Goal: Task Accomplishment & Management: Complete application form

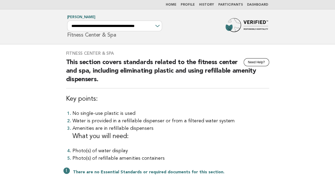
click at [175, 3] on link "Home" at bounding box center [171, 4] width 11 height 3
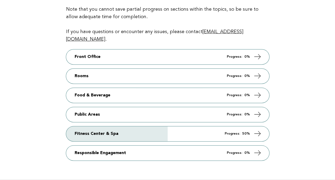
scroll to position [86, 0]
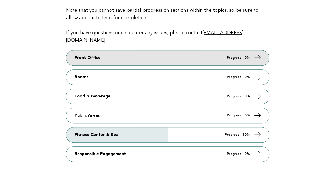
click at [74, 53] on link "Front Office Progress: 0%" at bounding box center [167, 57] width 203 height 15
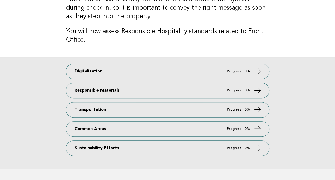
scroll to position [55, 0]
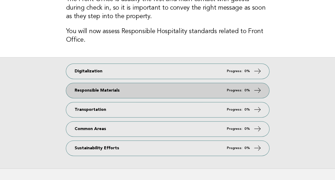
click at [75, 88] on link "Responsible Materials Progress: 0%" at bounding box center [167, 90] width 203 height 15
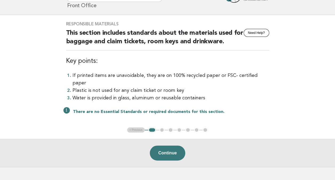
scroll to position [55, 0]
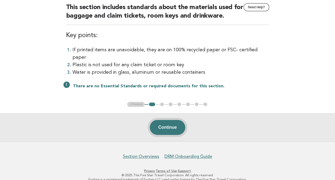
click at [161, 122] on button "Continue" at bounding box center [167, 127] width 35 height 15
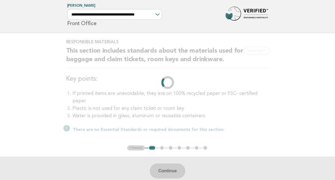
scroll to position [0, 0]
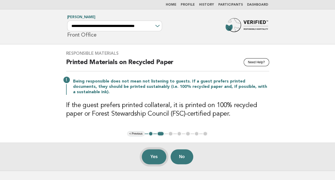
click at [154, 160] on button "Yes" at bounding box center [154, 156] width 25 height 15
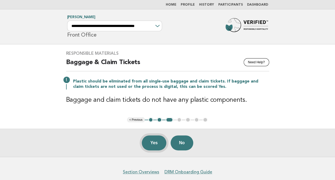
click at [152, 144] on button "Yes" at bounding box center [154, 142] width 25 height 15
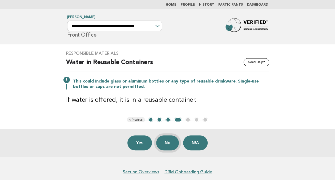
click at [168, 140] on button "No" at bounding box center [167, 142] width 23 height 15
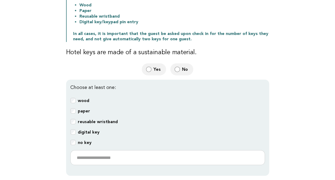
scroll to position [117, 0]
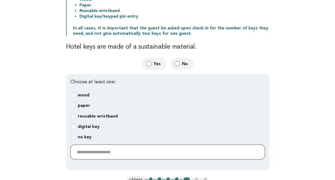
click at [82, 149] on input "text" at bounding box center [167, 151] width 195 height 15
type input "*"
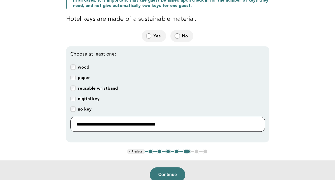
scroll to position [154, 0]
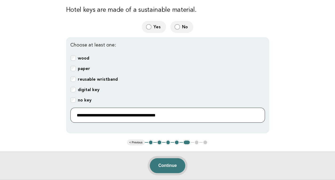
type input "**********"
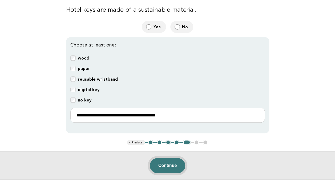
click at [166, 163] on button "Continue" at bounding box center [167, 165] width 35 height 15
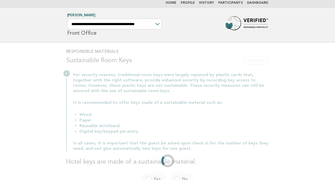
scroll to position [0, 0]
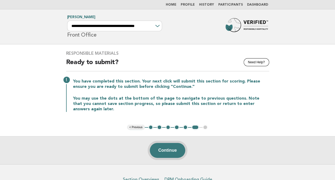
click at [159, 151] on button "Continue" at bounding box center [167, 150] width 35 height 15
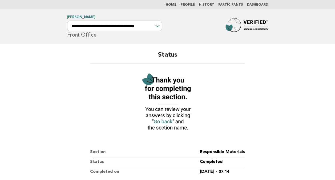
click at [158, 120] on img at bounding box center [167, 102] width 59 height 64
click at [176, 4] on link "Home" at bounding box center [171, 4] width 11 height 3
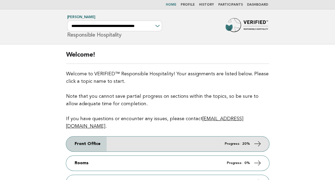
click at [81, 137] on link "Front Office Progress: 20%" at bounding box center [167, 143] width 203 height 15
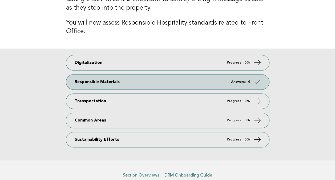
scroll to position [64, 0]
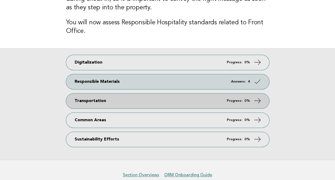
click at [74, 99] on link "Transportation Progress: 0%" at bounding box center [167, 100] width 203 height 15
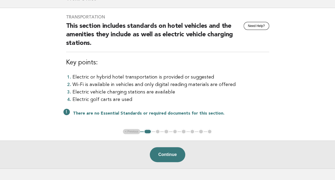
scroll to position [50, 0]
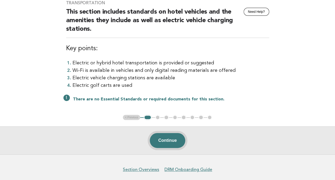
click at [162, 144] on button "Continue" at bounding box center [167, 140] width 35 height 15
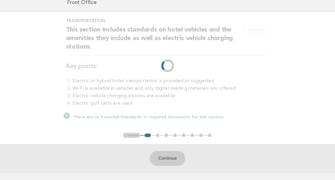
scroll to position [0, 0]
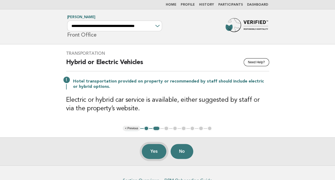
click at [151, 150] on button "Yes" at bounding box center [154, 151] width 25 height 15
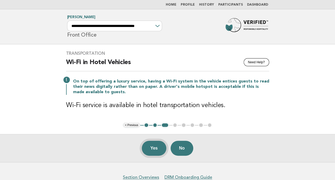
click at [151, 150] on button "Yes" at bounding box center [154, 147] width 25 height 15
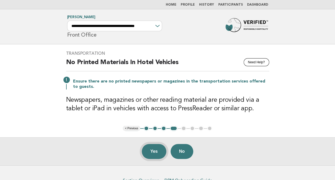
click at [153, 153] on button "Yes" at bounding box center [154, 151] width 25 height 15
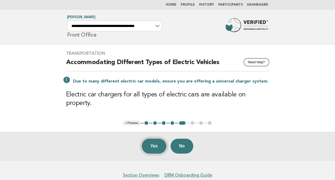
click at [154, 138] on button "Yes" at bounding box center [154, 145] width 25 height 15
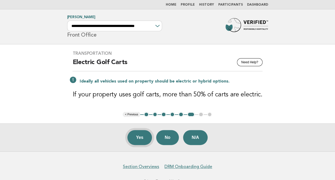
click at [136, 140] on button "Yes" at bounding box center [139, 137] width 25 height 15
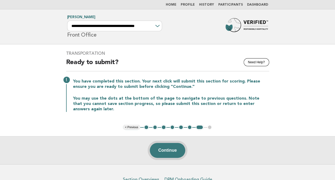
click at [160, 154] on button "Continue" at bounding box center [167, 150] width 35 height 15
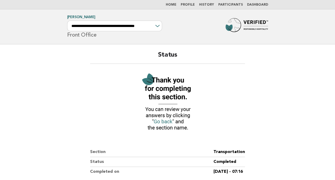
click at [175, 6] on link "Home" at bounding box center [171, 4] width 11 height 3
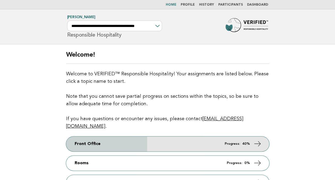
click at [86, 136] on link "Front Office Progress: 40%" at bounding box center [167, 143] width 203 height 15
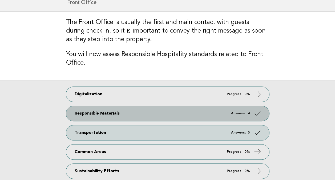
scroll to position [76, 0]
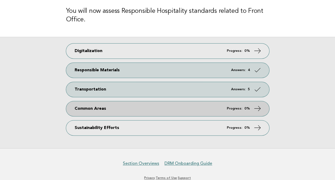
click at [78, 110] on link "Common Areas Progress: 0%" at bounding box center [167, 108] width 203 height 15
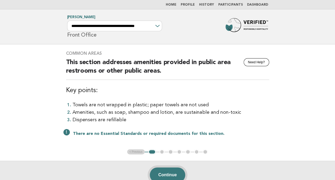
click at [164, 174] on button "Continue" at bounding box center [167, 174] width 35 height 15
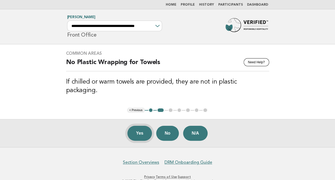
click at [140, 127] on button "Yes" at bounding box center [139, 133] width 25 height 15
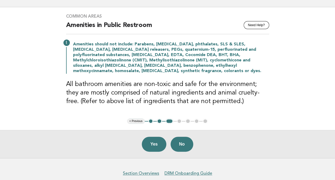
scroll to position [38, 0]
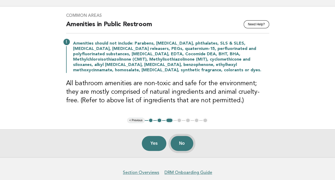
click at [185, 144] on button "No" at bounding box center [182, 143] width 23 height 15
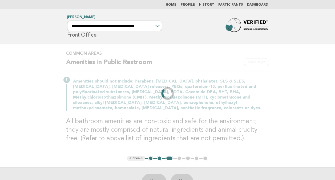
scroll to position [0, 0]
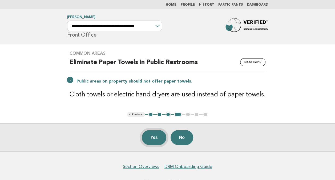
click at [153, 135] on button "Yes" at bounding box center [154, 137] width 25 height 15
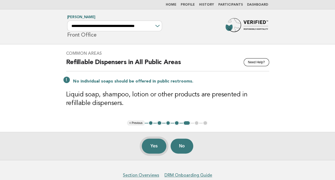
click at [154, 147] on button "Yes" at bounding box center [154, 145] width 25 height 15
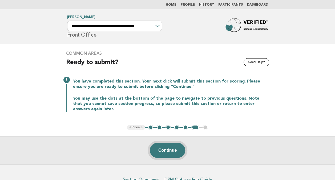
click at [163, 150] on button "Continue" at bounding box center [167, 150] width 35 height 15
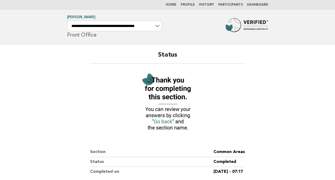
click at [176, 5] on link "Home" at bounding box center [171, 4] width 11 height 3
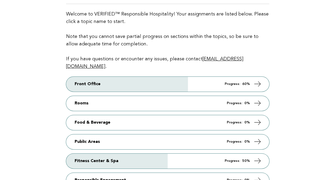
scroll to position [60, 0]
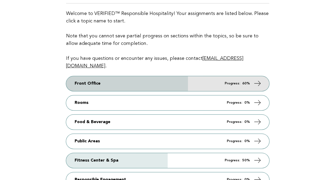
click at [80, 76] on link "Front Office Progress: 60%" at bounding box center [167, 83] width 203 height 15
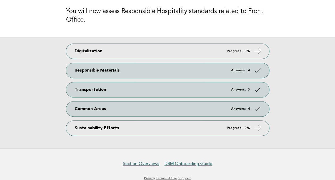
scroll to position [89, 0]
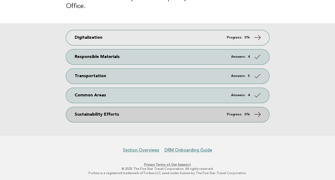
click at [76, 116] on link "Sustainability Efforts Progress: 0%" at bounding box center [167, 114] width 203 height 15
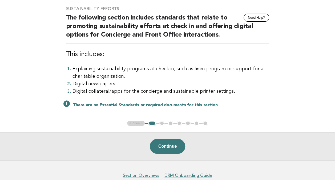
scroll to position [45, 0]
click at [162, 148] on button "Continue" at bounding box center [167, 145] width 35 height 15
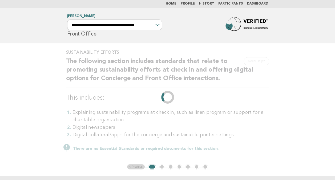
scroll to position [0, 0]
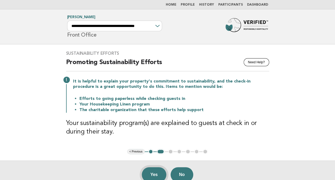
click at [151, 175] on button "Yes" at bounding box center [154, 174] width 25 height 15
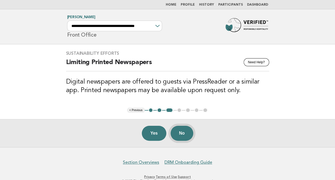
click at [181, 137] on button "No" at bounding box center [182, 133] width 23 height 15
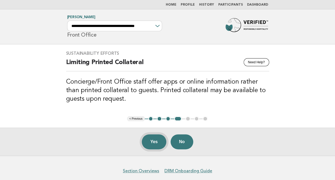
click at [151, 145] on button "Yes" at bounding box center [154, 141] width 25 height 15
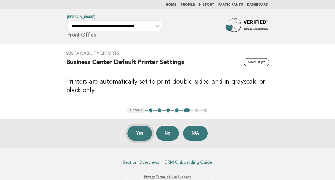
click at [142, 137] on button "Yes" at bounding box center [139, 133] width 25 height 15
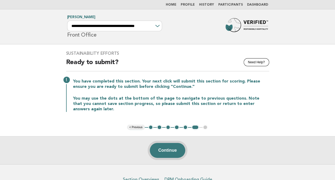
click at [165, 149] on button "Continue" at bounding box center [167, 150] width 35 height 15
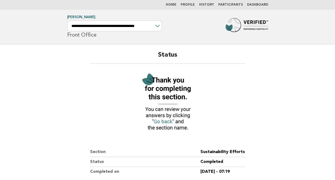
click at [175, 6] on link "Home" at bounding box center [171, 4] width 11 height 3
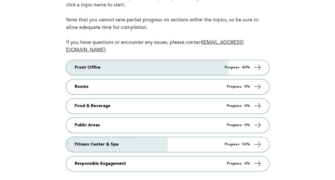
scroll to position [76, 0]
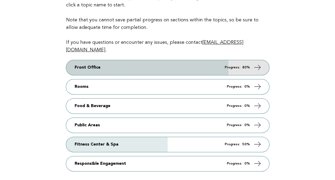
click at [86, 60] on link "Front Office Progress: 80%" at bounding box center [167, 67] width 203 height 15
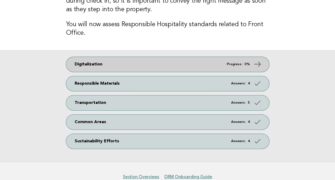
scroll to position [74, 0]
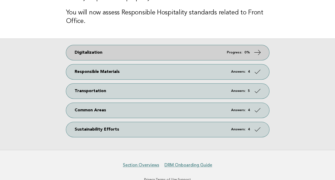
click at [80, 52] on link "Digitalization Progress: 0%" at bounding box center [167, 52] width 203 height 15
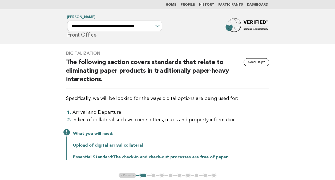
click at [175, 4] on link "Home" at bounding box center [171, 4] width 11 height 3
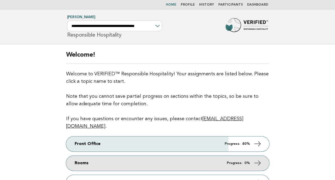
click at [75, 155] on link "Rooms Progress: 0%" at bounding box center [167, 162] width 203 height 15
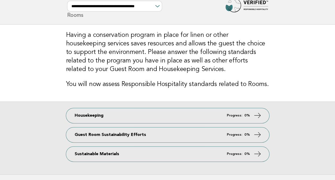
scroll to position [60, 0]
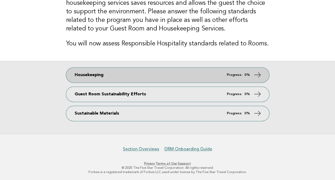
click at [74, 74] on link "Housekeeping Progress: 0%" at bounding box center [167, 74] width 203 height 15
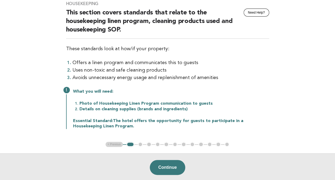
scroll to position [67, 0]
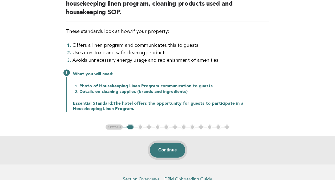
click at [159, 148] on button "Continue" at bounding box center [167, 149] width 35 height 15
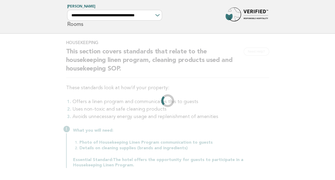
scroll to position [0, 0]
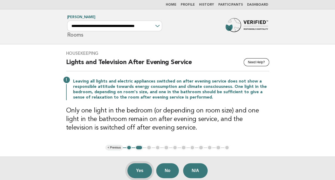
click at [139, 171] on button "Yes" at bounding box center [139, 170] width 25 height 15
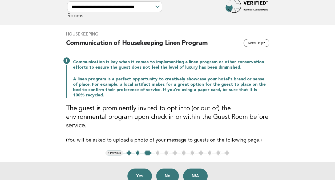
scroll to position [40, 0]
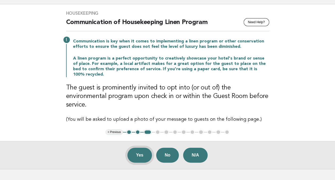
click at [139, 147] on button "Yes" at bounding box center [139, 154] width 25 height 15
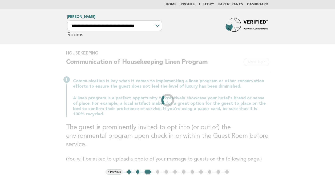
scroll to position [0, 0]
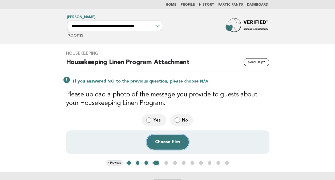
click at [166, 142] on button "Choose files" at bounding box center [168, 141] width 42 height 15
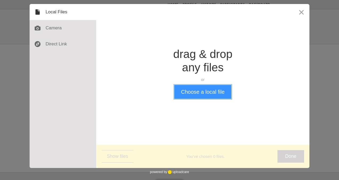
click at [195, 96] on button "Choose a local file" at bounding box center [202, 92] width 57 height 14
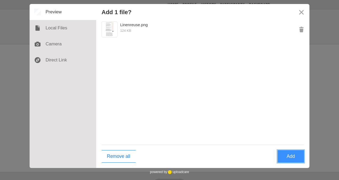
click at [290, 155] on button "Add" at bounding box center [290, 156] width 27 height 13
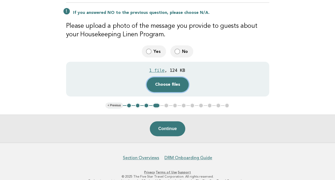
scroll to position [69, 0]
click at [164, 129] on button "Continue" at bounding box center [167, 128] width 35 height 15
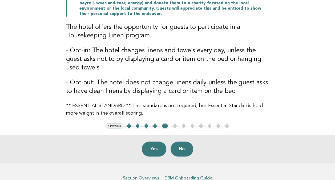
scroll to position [119, 0]
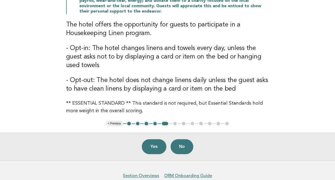
click at [153, 145] on button "Yes" at bounding box center [154, 146] width 25 height 15
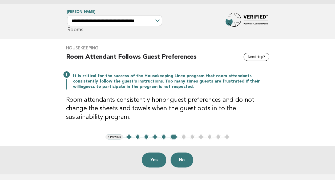
scroll to position [5, 0]
click at [153, 159] on button "Yes" at bounding box center [154, 159] width 25 height 15
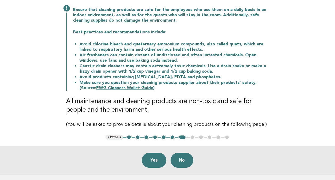
scroll to position [72, 0]
click at [153, 159] on button "Yes" at bounding box center [154, 159] width 25 height 15
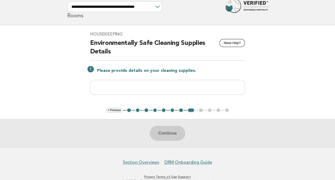
scroll to position [20, 0]
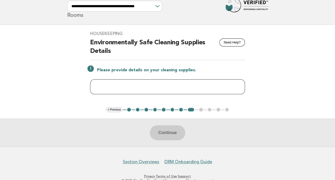
click at [108, 84] on input "text" at bounding box center [167, 86] width 155 height 15
paste input "**********"
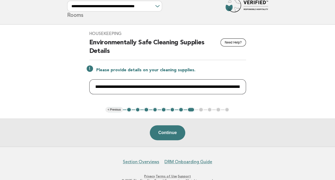
scroll to position [0, 0]
type input "**********"
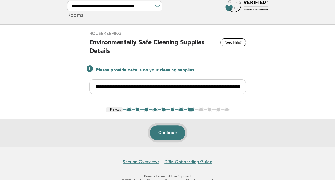
click at [164, 133] on button "Continue" at bounding box center [167, 132] width 35 height 15
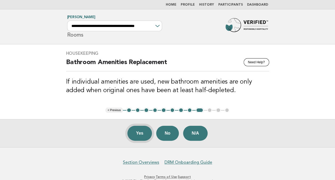
click at [136, 135] on button "Yes" at bounding box center [139, 133] width 25 height 15
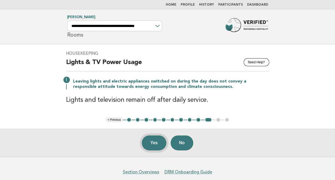
click at [153, 143] on button "Yes" at bounding box center [154, 142] width 25 height 15
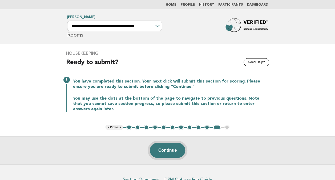
click at [170, 154] on button "Continue" at bounding box center [167, 150] width 35 height 15
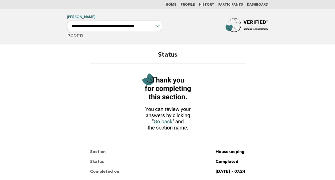
click at [176, 5] on link "Home" at bounding box center [171, 4] width 11 height 3
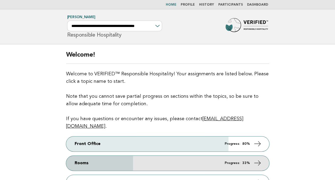
click at [76, 155] on link "Rooms Progress: 33%" at bounding box center [167, 162] width 203 height 15
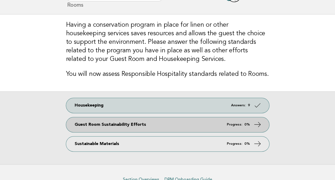
scroll to position [31, 0]
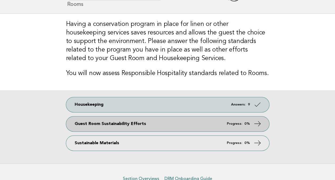
click at [76, 123] on link "Guest Room Sustainability Efforts Progress: 0%" at bounding box center [167, 123] width 203 height 15
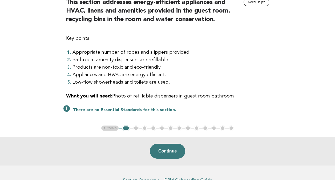
scroll to position [61, 0]
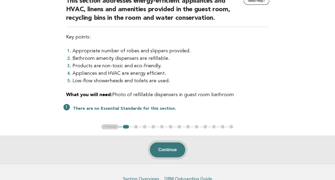
click at [163, 152] on button "Continue" at bounding box center [167, 149] width 35 height 15
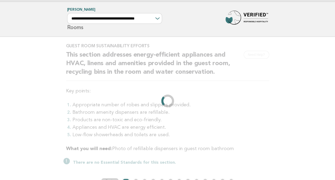
scroll to position [0, 0]
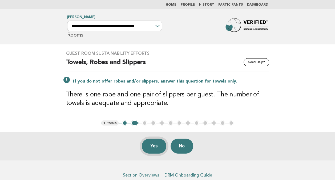
click at [149, 147] on button "Yes" at bounding box center [154, 145] width 25 height 15
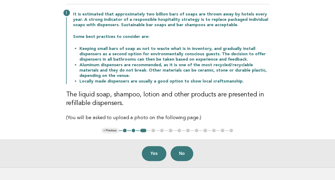
scroll to position [69, 0]
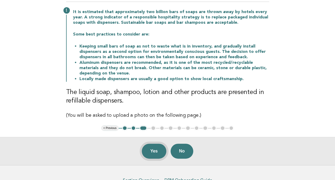
click at [131, 157] on div "Yes No" at bounding box center [167, 151] width 335 height 28
click at [152, 153] on button "Yes" at bounding box center [154, 150] width 25 height 15
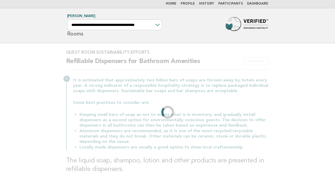
scroll to position [0, 0]
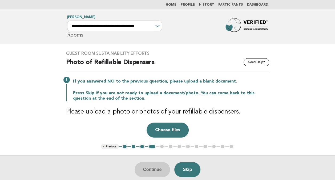
click at [169, 132] on button "Choose files" at bounding box center [168, 129] width 42 height 15
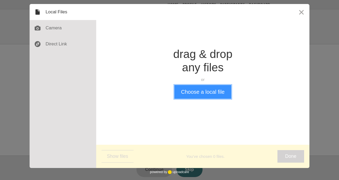
click at [201, 92] on button "Choose a local file" at bounding box center [202, 92] width 57 height 14
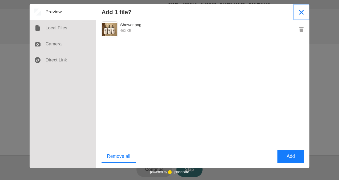
click at [300, 14] on button "Close" at bounding box center [301, 12] width 16 height 16
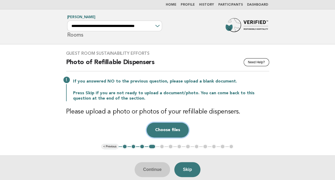
click at [162, 133] on button "Choose files" at bounding box center [168, 129] width 42 height 15
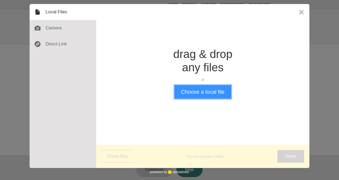
click at [196, 96] on button "Choose a local file" at bounding box center [202, 92] width 57 height 14
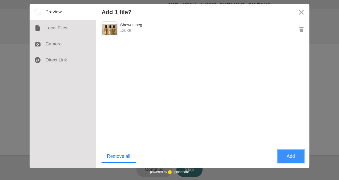
click at [294, 157] on button "Add" at bounding box center [290, 156] width 27 height 13
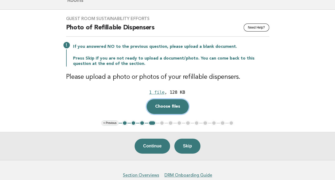
scroll to position [61, 0]
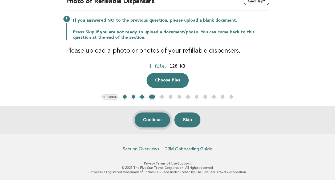
click at [148, 119] on button "Continue" at bounding box center [152, 119] width 35 height 15
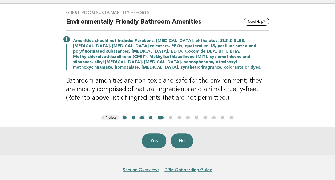
scroll to position [43, 0]
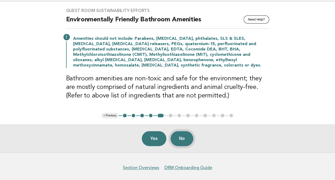
click at [182, 144] on button "No" at bounding box center [182, 138] width 23 height 15
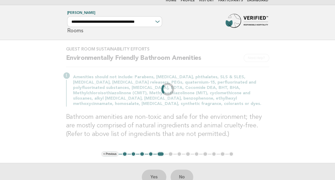
scroll to position [0, 0]
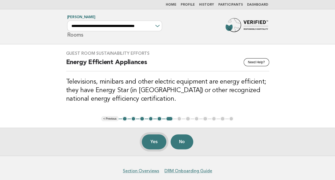
click at [157, 143] on button "Yes" at bounding box center [154, 141] width 25 height 15
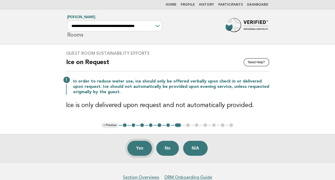
click at [140, 149] on button "Yes" at bounding box center [139, 147] width 25 height 15
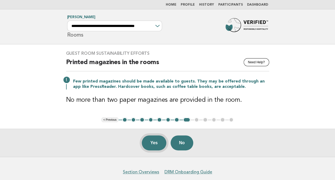
click at [152, 147] on button "Yes" at bounding box center [154, 142] width 25 height 15
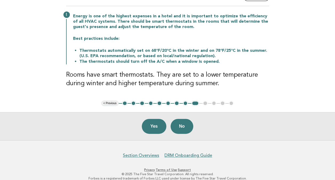
scroll to position [65, 0]
click at [184, 131] on button "No" at bounding box center [182, 126] width 23 height 15
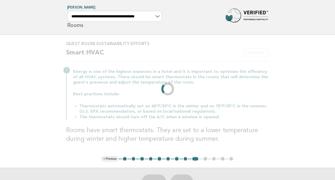
scroll to position [0, 0]
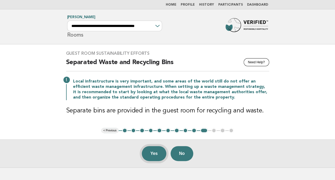
click at [154, 154] on button "Yes" at bounding box center [154, 153] width 25 height 15
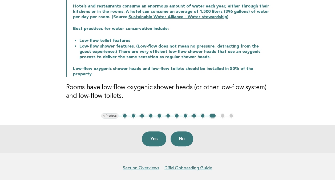
click at [152, 132] on button "Yes" at bounding box center [154, 138] width 25 height 15
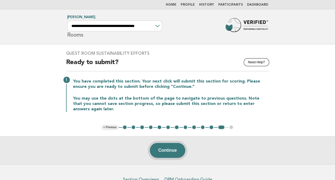
click at [162, 148] on button "Continue" at bounding box center [167, 150] width 35 height 15
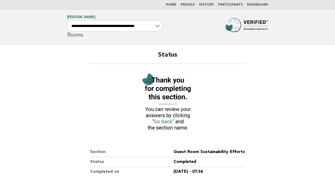
click at [175, 5] on link "Home" at bounding box center [171, 4] width 11 height 3
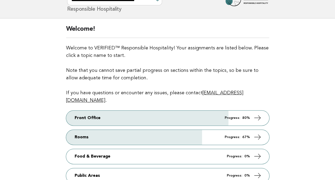
scroll to position [48, 0]
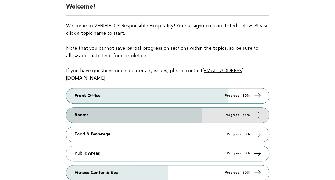
click at [79, 110] on link "Rooms Progress: 67%" at bounding box center [167, 114] width 203 height 15
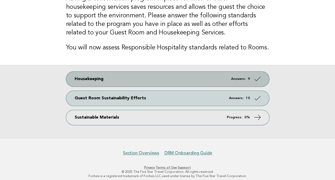
scroll to position [59, 0]
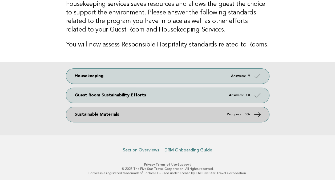
click at [79, 117] on link "Sustainable Materials Progress: 0%" at bounding box center [167, 114] width 203 height 15
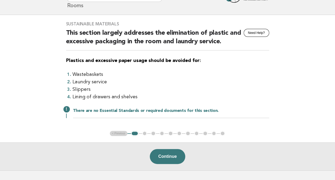
scroll to position [58, 0]
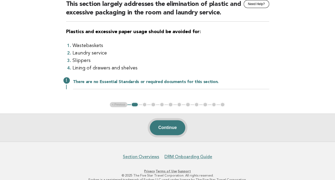
click at [163, 127] on button "Continue" at bounding box center [167, 127] width 35 height 15
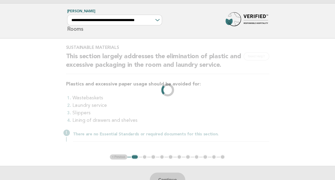
scroll to position [0, 0]
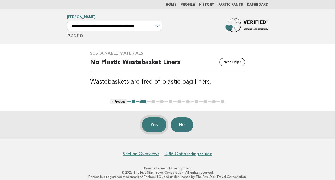
click at [155, 127] on button "Yes" at bounding box center [154, 124] width 25 height 15
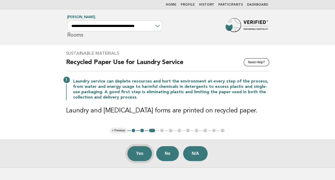
click at [137, 154] on button "Yes" at bounding box center [139, 153] width 25 height 15
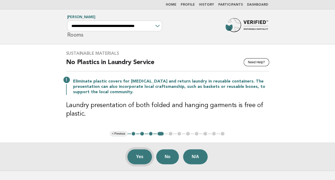
click at [138, 156] on button "Yes" at bounding box center [139, 156] width 25 height 15
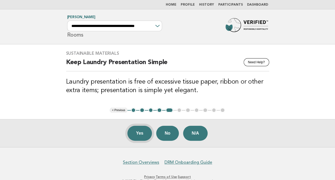
click at [136, 135] on button "Yes" at bounding box center [139, 133] width 25 height 15
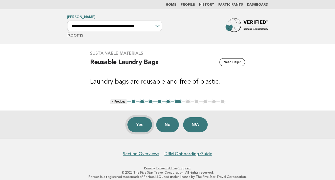
click at [135, 126] on button "Yes" at bounding box center [139, 124] width 25 height 15
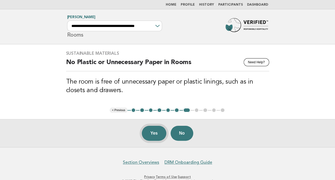
click at [157, 135] on button "Yes" at bounding box center [154, 133] width 25 height 15
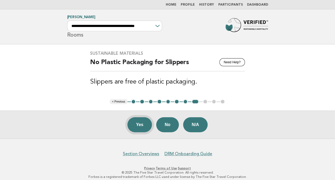
click at [136, 131] on button "Yes" at bounding box center [139, 124] width 25 height 15
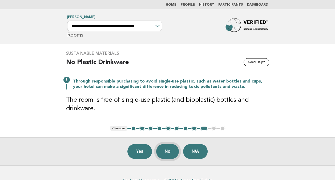
click at [167, 152] on button "No" at bounding box center [167, 151] width 23 height 15
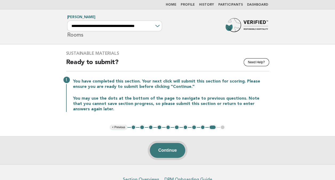
click at [164, 152] on button "Continue" at bounding box center [167, 150] width 35 height 15
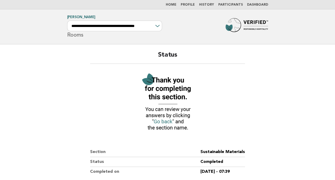
click at [176, 4] on link "Home" at bounding box center [171, 4] width 11 height 3
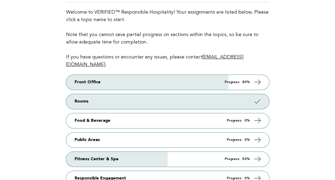
scroll to position [68, 0]
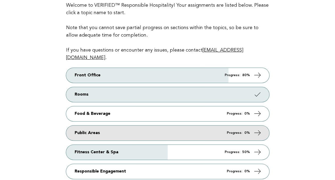
click at [73, 125] on link "Public Areas Progress: 0%" at bounding box center [167, 132] width 203 height 15
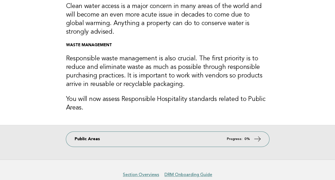
scroll to position [185, 0]
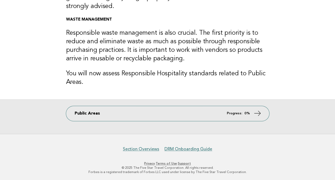
click at [78, 109] on link "Public Areas Progress: 0%" at bounding box center [167, 113] width 203 height 15
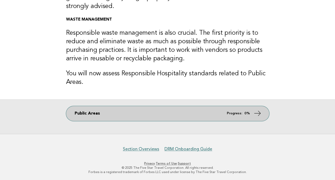
click at [77, 111] on link "Public Areas Progress: 0%" at bounding box center [167, 113] width 203 height 15
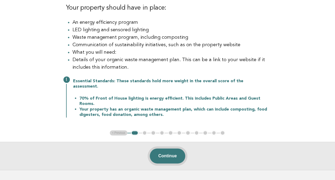
click at [169, 152] on button "Continue" at bounding box center [167, 155] width 35 height 15
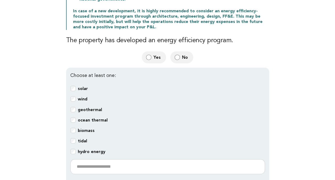
scroll to position [132, 0]
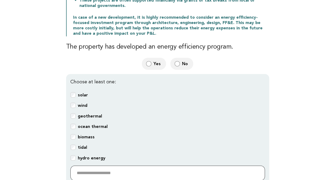
click at [87, 165] on input "text" at bounding box center [167, 172] width 195 height 15
type input "*"
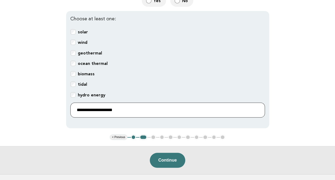
scroll to position [199, 0]
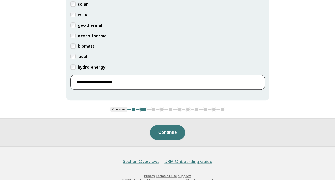
type input "**********"
click at [168, 125] on button "Continue" at bounding box center [167, 132] width 35 height 15
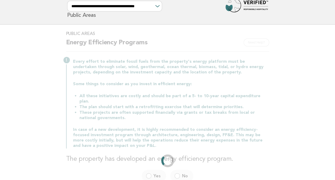
scroll to position [0, 0]
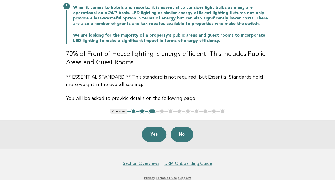
click at [151, 133] on button "Yes" at bounding box center [154, 134] width 25 height 15
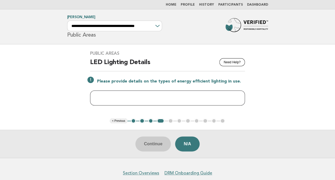
click at [153, 99] on input "text" at bounding box center [167, 97] width 155 height 15
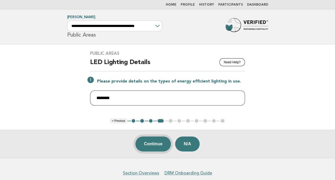
type input "********"
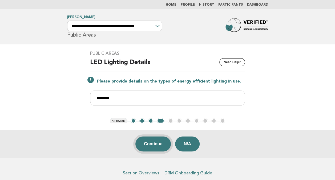
click at [148, 143] on button "Continue" at bounding box center [152, 143] width 35 height 15
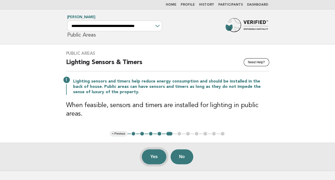
click at [151, 158] on button "Yes" at bounding box center [154, 156] width 25 height 15
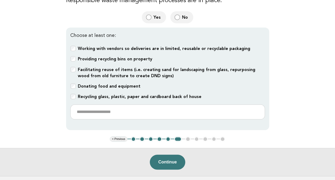
scroll to position [165, 0]
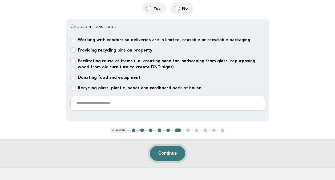
click at [163, 152] on button "Continue" at bounding box center [167, 153] width 35 height 15
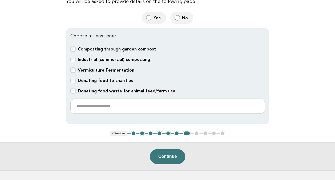
scroll to position [272, 0]
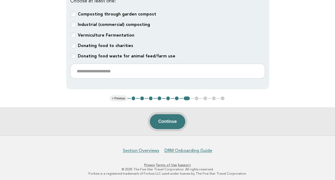
click at [166, 118] on button "Continue" at bounding box center [167, 121] width 35 height 15
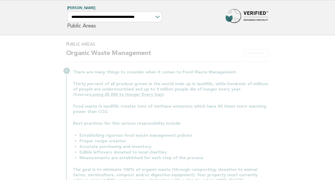
scroll to position [0, 0]
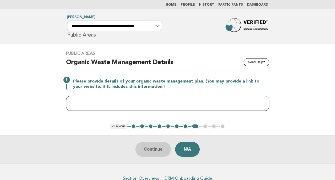
click at [80, 101] on input "text" at bounding box center [167, 103] width 203 height 15
paste input "**********"
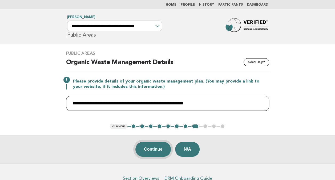
type input "**********"
click at [152, 150] on button "Continue" at bounding box center [152, 149] width 35 height 15
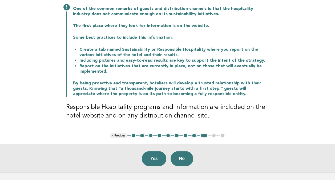
scroll to position [73, 0]
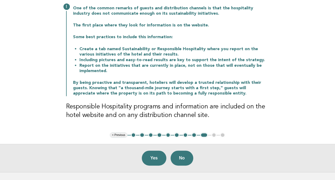
click at [152, 158] on button "Yes" at bounding box center [154, 157] width 25 height 15
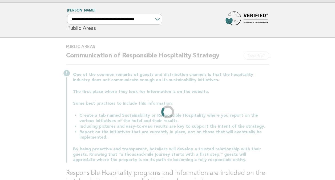
scroll to position [0, 0]
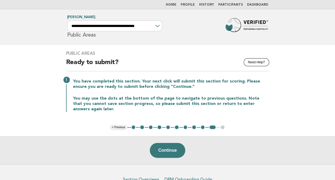
click at [161, 152] on button "Continue" at bounding box center [167, 150] width 35 height 15
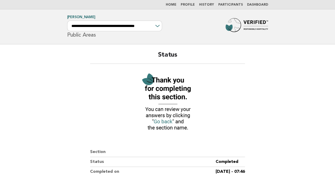
click at [176, 6] on link "Home" at bounding box center [171, 4] width 11 height 3
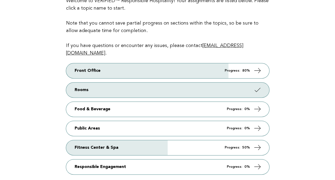
scroll to position [73, 0]
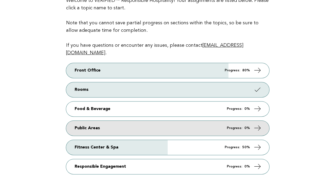
click at [73, 120] on link "Public Areas Progress: 0%" at bounding box center [167, 127] width 203 height 15
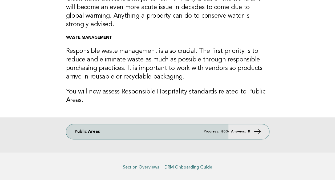
scroll to position [185, 0]
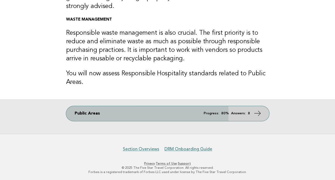
click at [79, 120] on link "Public Areas Progress: 80% Answers: 8" at bounding box center [167, 113] width 203 height 15
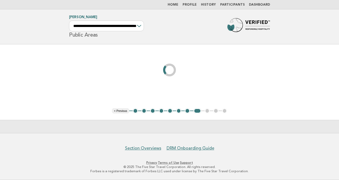
click at [77, 116] on main "< Previous 1 2 3 4 5 6 7 8 9 10 11" at bounding box center [169, 88] width 339 height 88
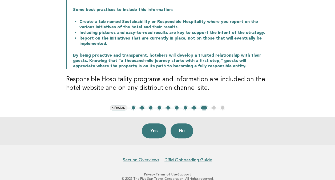
scroll to position [101, 0]
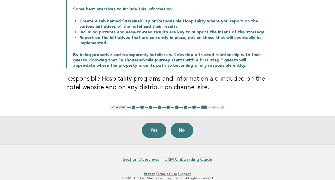
click at [152, 131] on button "Yes" at bounding box center [154, 130] width 25 height 15
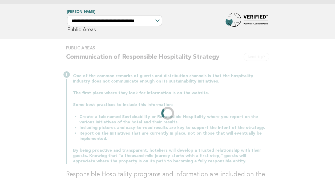
scroll to position [0, 0]
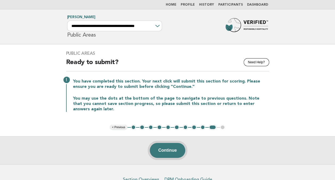
click at [164, 148] on button "Continue" at bounding box center [167, 150] width 35 height 15
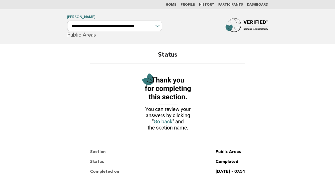
click at [174, 4] on link "Home" at bounding box center [171, 4] width 11 height 3
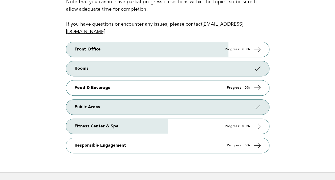
scroll to position [94, 0]
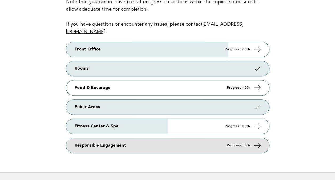
click at [79, 139] on link "Responsible Engagement Progress: 0%" at bounding box center [167, 145] width 203 height 15
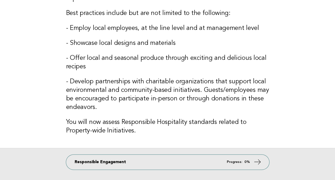
scroll to position [171, 0]
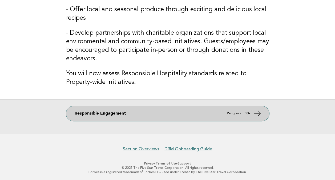
click at [77, 111] on link "Responsible Engagement Progress: 0%" at bounding box center [167, 113] width 203 height 15
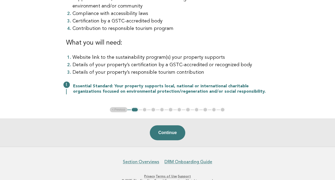
scroll to position [115, 0]
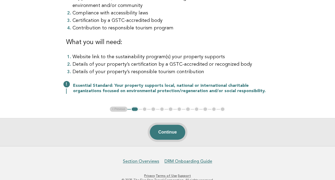
click at [162, 134] on button "Continue" at bounding box center [167, 131] width 35 height 15
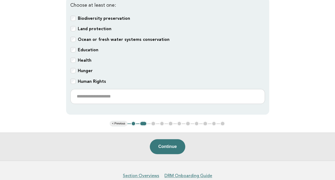
scroll to position [201, 0]
click at [171, 147] on button "Continue" at bounding box center [167, 146] width 35 height 15
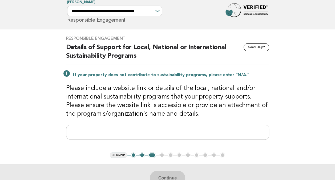
scroll to position [17, 0]
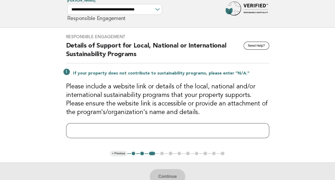
click at [75, 125] on input "text" at bounding box center [167, 130] width 203 height 15
click at [86, 129] on input "text" at bounding box center [167, 130] width 203 height 15
paste input "**********"
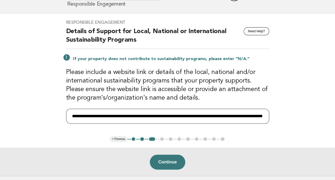
scroll to position [53, 0]
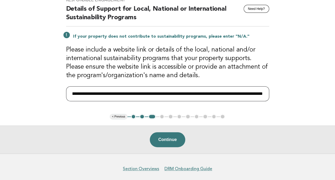
type input "**********"
click at [165, 139] on button "Continue" at bounding box center [167, 139] width 35 height 15
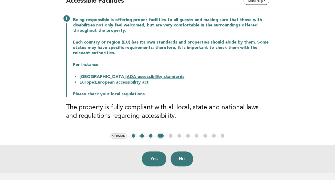
scroll to position [65, 0]
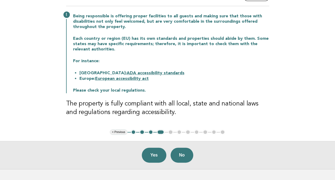
click at [148, 155] on button "Yes" at bounding box center [154, 154] width 25 height 15
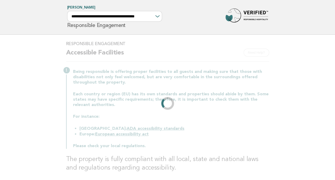
scroll to position [0, 0]
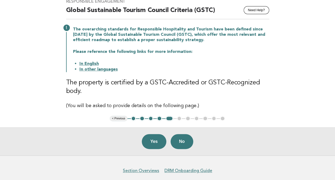
click at [152, 140] on button "Yes" at bounding box center [154, 141] width 25 height 15
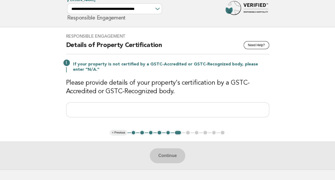
scroll to position [26, 0]
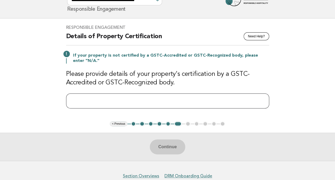
click at [81, 96] on input "text" at bounding box center [167, 100] width 203 height 15
paste input "**********"
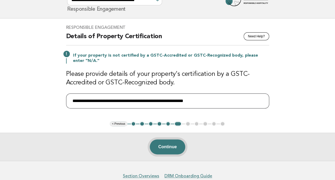
type input "**********"
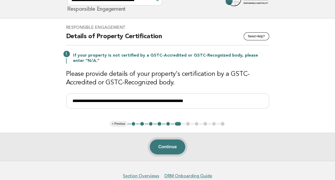
click at [164, 144] on button "Continue" at bounding box center [167, 146] width 35 height 15
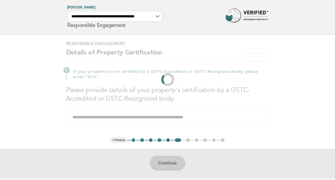
scroll to position [0, 0]
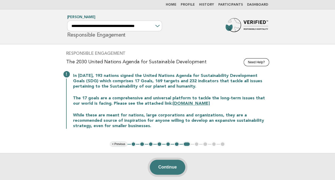
click at [160, 170] on button "Continue" at bounding box center [167, 166] width 35 height 15
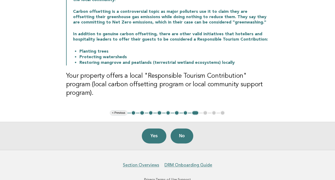
scroll to position [90, 0]
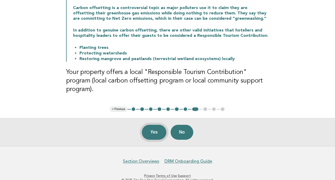
click at [153, 125] on button "Yes" at bounding box center [154, 131] width 25 height 15
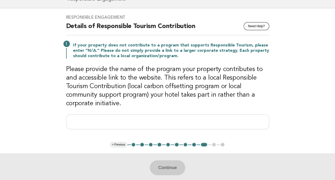
scroll to position [36, 0]
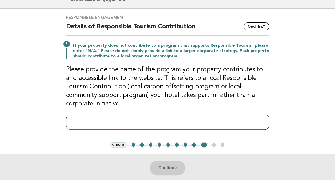
click at [71, 117] on input "text" at bounding box center [167, 121] width 203 height 15
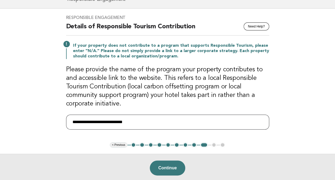
click at [72, 121] on input "**********" at bounding box center [167, 121] width 203 height 15
click at [164, 122] on input "**********" at bounding box center [167, 121] width 203 height 15
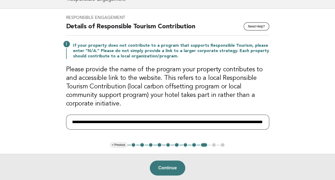
scroll to position [0, 53]
type input "**********"
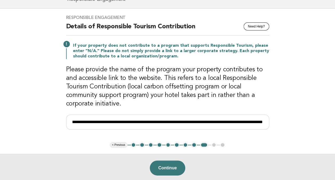
scroll to position [0, 0]
click at [169, 169] on button "Continue" at bounding box center [167, 167] width 35 height 15
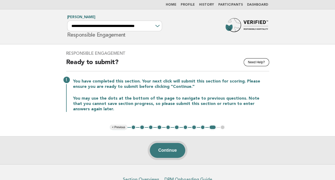
click at [166, 151] on button "Continue" at bounding box center [167, 150] width 35 height 15
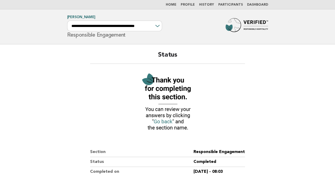
click at [173, 4] on link "Home" at bounding box center [171, 4] width 11 height 3
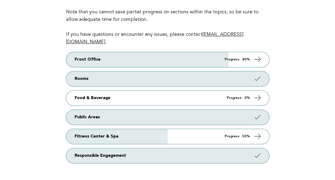
scroll to position [84, 0]
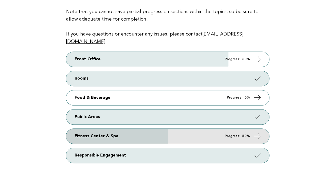
click at [82, 128] on link "Fitness Center & Spa Progress: 50%" at bounding box center [167, 135] width 203 height 15
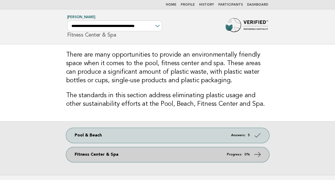
click at [78, 158] on link "Fitness Center & Spa Progress: 0%" at bounding box center [167, 154] width 203 height 15
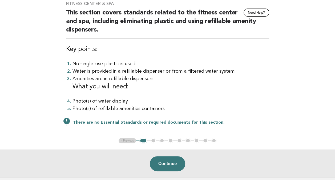
scroll to position [58, 0]
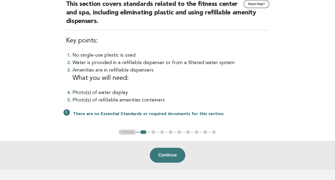
click at [164, 157] on button "Continue" at bounding box center [167, 154] width 35 height 15
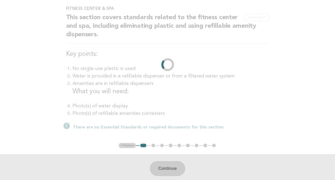
scroll to position [0, 0]
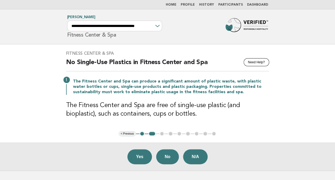
click at [170, 160] on button "No" at bounding box center [167, 156] width 23 height 15
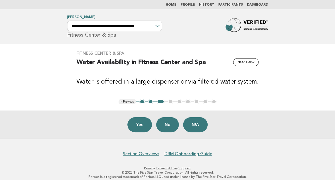
click at [168, 124] on button "No" at bounding box center [167, 124] width 23 height 15
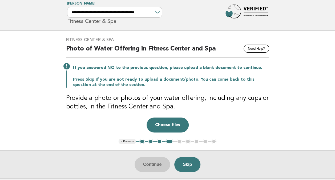
scroll to position [6, 0]
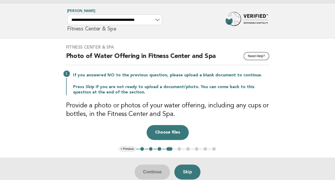
click at [159, 148] on button "3" at bounding box center [159, 148] width 5 height 5
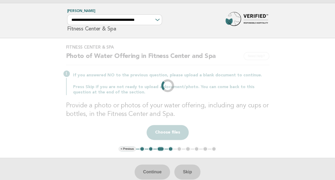
scroll to position [5, 0]
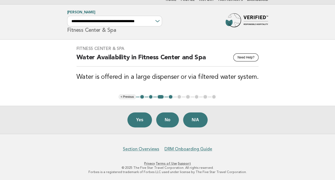
drag, startPoint x: 169, startPoint y: 119, endPoint x: 191, endPoint y: 41, distance: 80.9
click at [191, 41] on main "Fitness Center & Spa Need Help? Water Availability in Fitness Center and Spa Wa…" at bounding box center [167, 86] width 335 height 94
click at [163, 118] on button "No" at bounding box center [167, 119] width 23 height 15
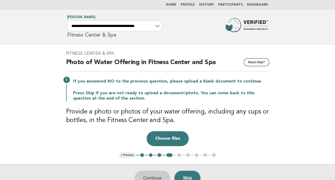
click at [175, 2] on nav "Home Profile History Participants Dashboard" at bounding box center [167, 4] width 335 height 9
click at [175, 5] on link "Home" at bounding box center [171, 4] width 11 height 3
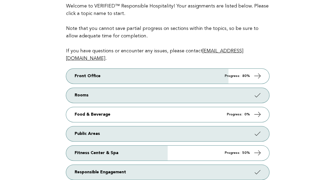
scroll to position [67, 0]
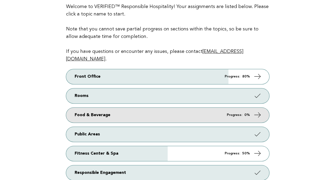
click at [78, 107] on link "Food & Beverage Progress: 0%" at bounding box center [167, 114] width 203 height 15
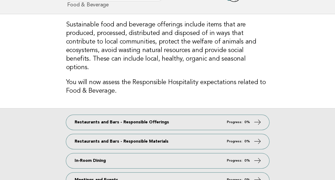
scroll to position [43, 0]
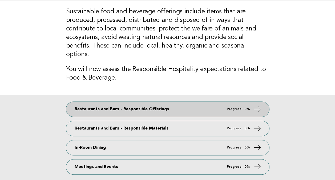
click at [82, 102] on link "Restaurants and Bars - Responsible Offerings Progress: 0%" at bounding box center [167, 109] width 203 height 15
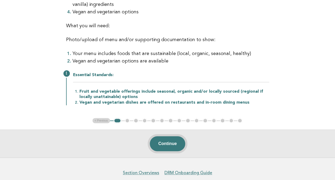
click at [167, 137] on button "Continue" at bounding box center [167, 143] width 35 height 15
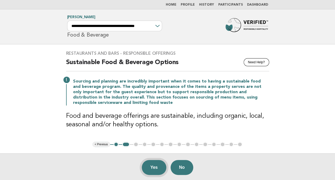
click at [155, 166] on button "Yes" at bounding box center [154, 167] width 25 height 15
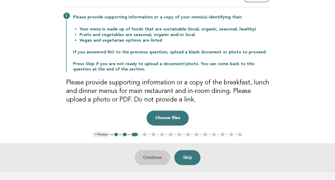
scroll to position [65, 0]
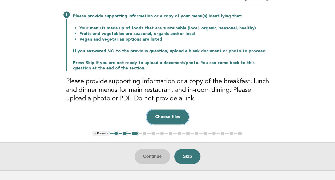
click at [162, 121] on button "Choose files" at bounding box center [168, 116] width 42 height 15
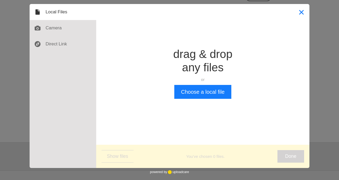
click at [301, 12] on button "Close" at bounding box center [301, 12] width 16 height 16
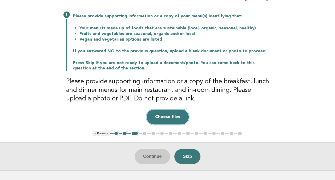
click at [171, 118] on button "Choose files" at bounding box center [168, 116] width 42 height 15
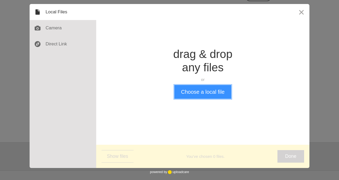
click at [190, 94] on button "Choose a local file" at bounding box center [202, 92] width 57 height 14
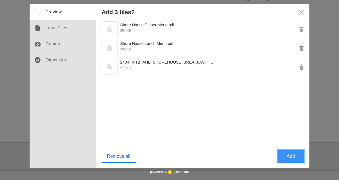
click at [290, 155] on button "Add" at bounding box center [290, 156] width 27 height 13
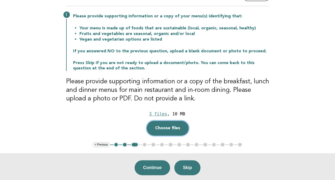
click at [165, 128] on button "Choose files" at bounding box center [168, 127] width 42 height 15
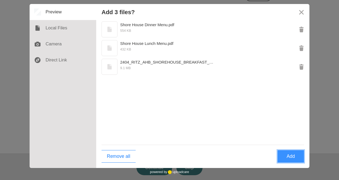
click at [284, 158] on button "Add" at bounding box center [290, 156] width 27 height 13
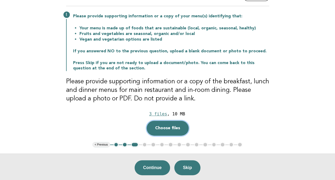
click at [160, 128] on button "Choose files" at bounding box center [168, 127] width 42 height 15
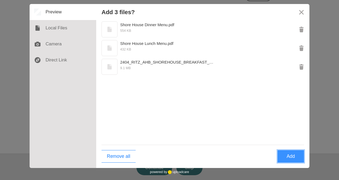
click at [282, 156] on button "Add" at bounding box center [290, 156] width 27 height 13
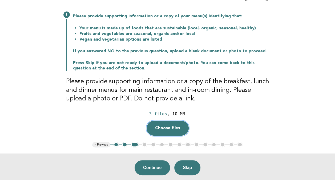
click at [169, 132] on button "Choose files" at bounding box center [168, 127] width 42 height 15
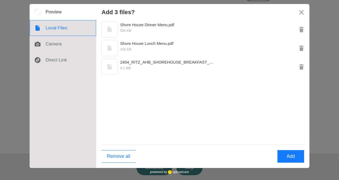
click at [63, 29] on div at bounding box center [63, 28] width 67 height 16
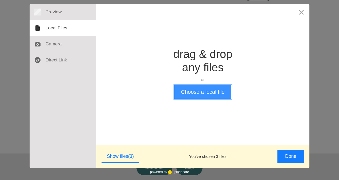
click at [200, 93] on button "Choose a local file" at bounding box center [202, 92] width 57 height 14
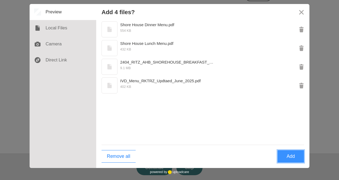
click at [290, 156] on button "Add" at bounding box center [290, 156] width 27 height 13
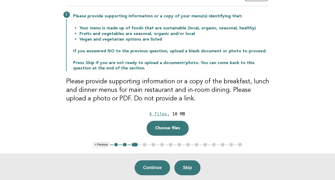
click at [150, 169] on button "Continue" at bounding box center [152, 167] width 35 height 15
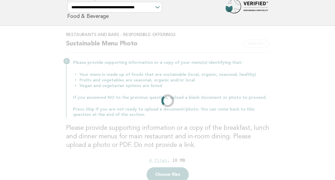
scroll to position [0, 0]
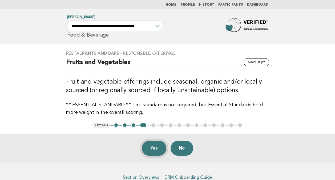
click at [150, 150] on button "Yes" at bounding box center [154, 147] width 25 height 15
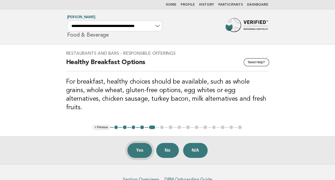
click at [138, 143] on button "Yes" at bounding box center [139, 150] width 25 height 15
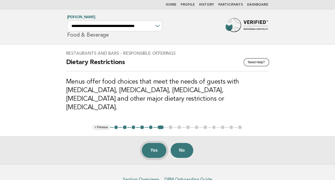
click at [152, 143] on button "Yes" at bounding box center [154, 150] width 25 height 15
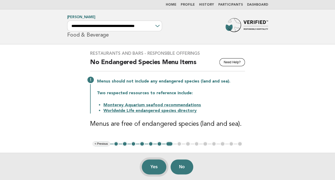
click at [152, 169] on button "Yes" at bounding box center [154, 166] width 25 height 15
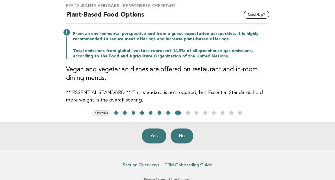
scroll to position [59, 0]
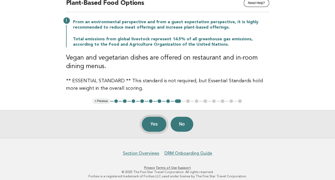
click at [152, 123] on button "Yes" at bounding box center [154, 123] width 25 height 15
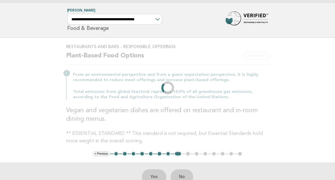
scroll to position [0, 0]
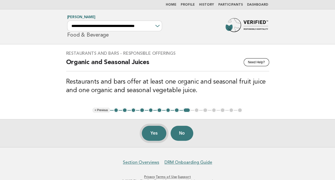
click at [154, 135] on button "Yes" at bounding box center [154, 133] width 25 height 15
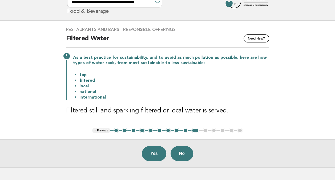
scroll to position [48, 0]
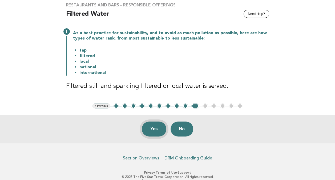
click at [155, 129] on button "Yes" at bounding box center [154, 128] width 25 height 15
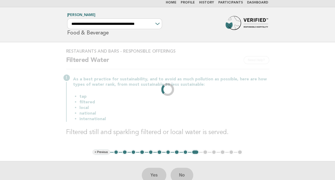
scroll to position [0, 0]
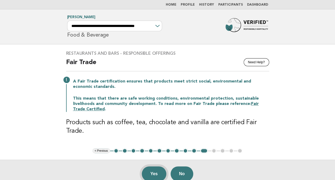
click at [157, 173] on button "Yes" at bounding box center [154, 173] width 25 height 15
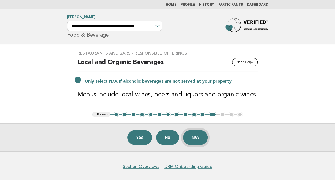
click at [198, 141] on button "N/A" at bounding box center [195, 137] width 25 height 15
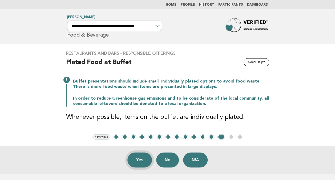
click at [139, 159] on button "Yes" at bounding box center [139, 159] width 25 height 15
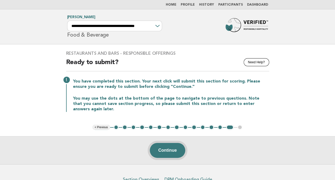
click at [161, 153] on button "Continue" at bounding box center [167, 150] width 35 height 15
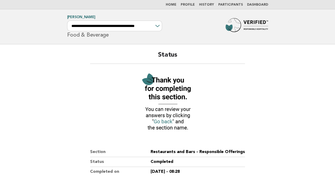
click at [159, 120] on img at bounding box center [167, 102] width 59 height 64
click at [174, 4] on link "Home" at bounding box center [171, 4] width 11 height 3
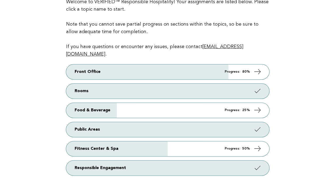
scroll to position [72, 0]
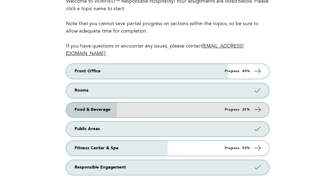
click at [76, 102] on link "Food & Beverage Progress: 25%" at bounding box center [167, 109] width 203 height 15
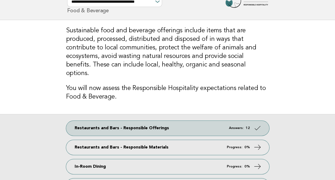
scroll to position [68, 0]
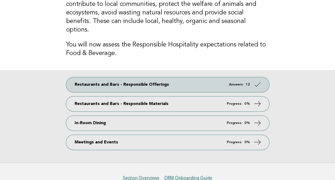
click at [74, 96] on link "Restaurants and Bars - Responsible Materials Progress: 0%" at bounding box center [167, 103] width 203 height 15
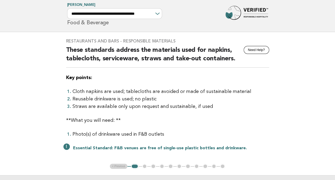
scroll to position [46, 0]
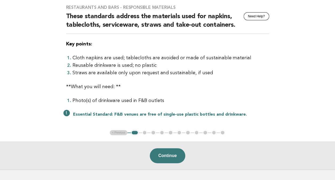
click at [161, 155] on button "Continue" at bounding box center [167, 155] width 35 height 15
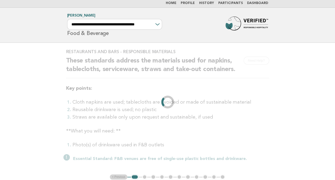
scroll to position [0, 0]
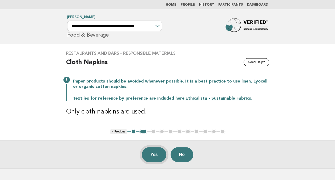
click at [151, 155] on button "Yes" at bounding box center [154, 154] width 25 height 15
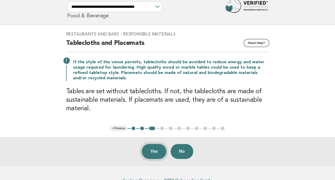
click at [151, 155] on button "Yes" at bounding box center [154, 151] width 25 height 15
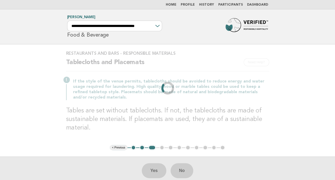
click at [172, 130] on h3 "Tables are set without tablecloths. If not, the tablecloths are made of sustain…" at bounding box center [167, 119] width 203 height 26
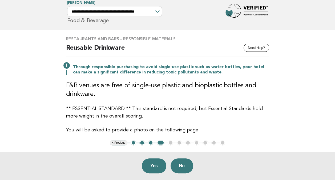
scroll to position [23, 0]
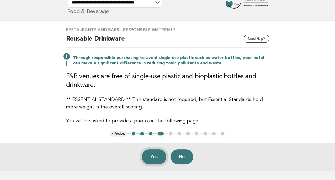
click at [150, 159] on button "Yes" at bounding box center [154, 156] width 25 height 15
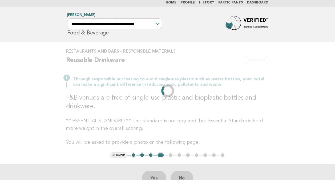
scroll to position [0, 0]
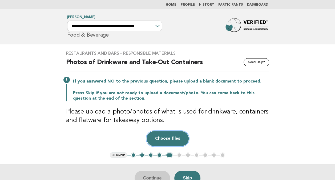
click at [176, 142] on button "Choose files" at bounding box center [168, 138] width 42 height 15
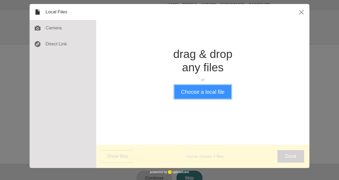
click at [195, 94] on button "Choose a local file" at bounding box center [202, 92] width 57 height 14
click at [190, 94] on button "Choose a local file" at bounding box center [202, 92] width 57 height 14
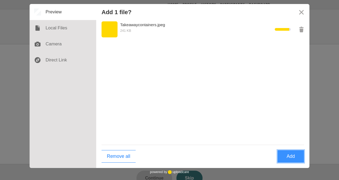
drag, startPoint x: 290, startPoint y: 159, endPoint x: 200, endPoint y: 139, distance: 91.7
click at [200, 139] on div "Add 1 file? Takeawaycontainers.jpeg 241 KB Remove all Add" at bounding box center [202, 86] width 213 height 164
click at [293, 157] on button "Add" at bounding box center [290, 156] width 27 height 13
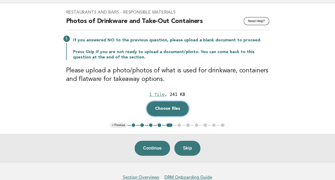
scroll to position [69, 0]
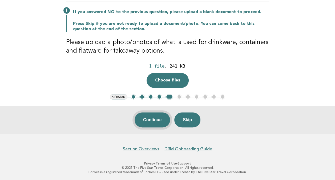
click at [147, 120] on button "Continue" at bounding box center [152, 119] width 35 height 15
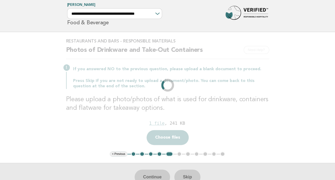
scroll to position [0, 0]
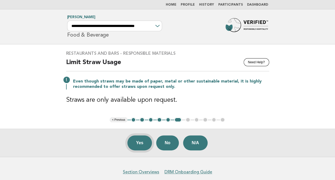
click at [135, 142] on button "Yes" at bounding box center [139, 142] width 25 height 15
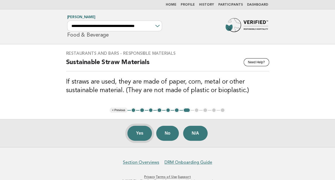
click at [138, 132] on button "Yes" at bounding box center [139, 133] width 25 height 15
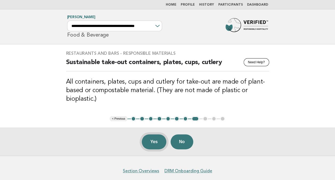
click at [152, 144] on button "Yes" at bounding box center [154, 141] width 25 height 15
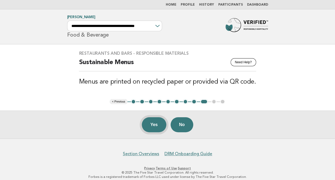
click at [151, 125] on button "Yes" at bounding box center [154, 124] width 25 height 15
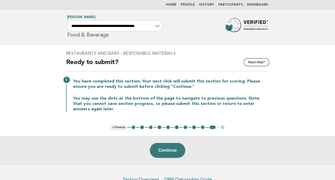
click at [165, 151] on button "Continue" at bounding box center [167, 150] width 35 height 15
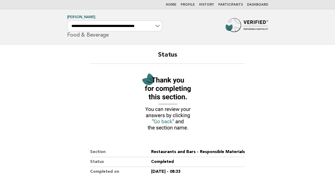
click at [174, 4] on link "Home" at bounding box center [171, 4] width 11 height 3
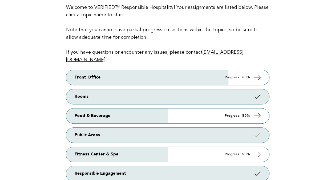
scroll to position [69, 0]
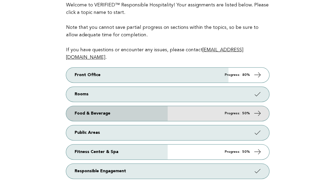
click at [72, 107] on link "Food & Beverage Progress: 50%" at bounding box center [167, 113] width 203 height 15
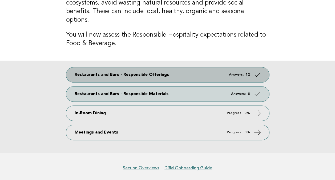
scroll to position [88, 0]
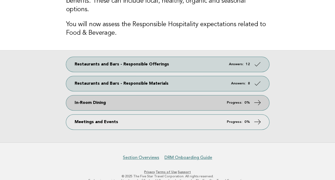
click at [71, 95] on link "In-Room Dining Progress: 0%" at bounding box center [167, 102] width 203 height 15
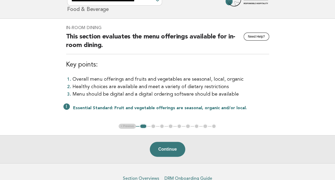
scroll to position [38, 0]
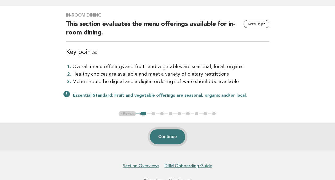
click at [163, 139] on button "Continue" at bounding box center [167, 136] width 35 height 15
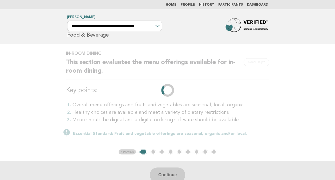
scroll to position [0, 0]
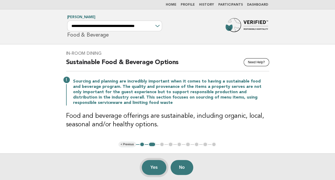
click at [151, 167] on button "Yes" at bounding box center [154, 167] width 25 height 15
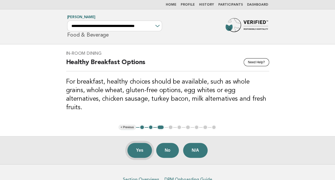
click at [138, 143] on button "Yes" at bounding box center [139, 150] width 25 height 15
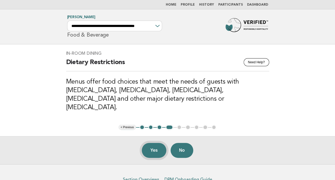
click at [149, 143] on button "Yes" at bounding box center [154, 150] width 25 height 15
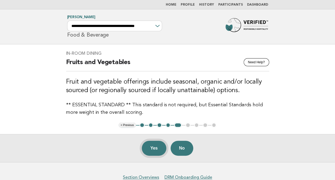
click at [151, 150] on button "Yes" at bounding box center [154, 147] width 25 height 15
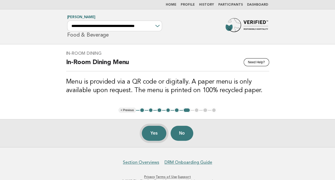
click at [152, 135] on button "Yes" at bounding box center [154, 133] width 25 height 15
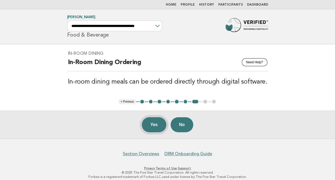
click at [151, 127] on button "Yes" at bounding box center [154, 124] width 25 height 15
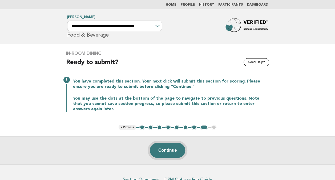
click at [160, 153] on button "Continue" at bounding box center [167, 150] width 35 height 15
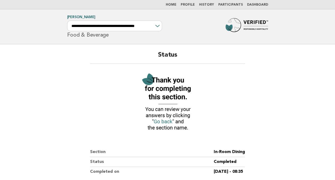
click at [176, 6] on link "Home" at bounding box center [171, 4] width 11 height 3
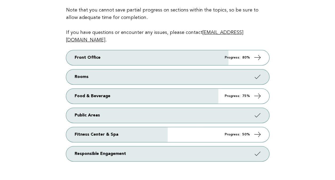
scroll to position [88, 0]
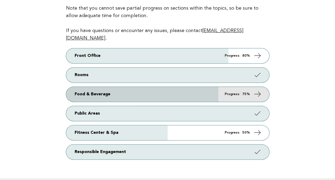
click at [74, 87] on link "Food & Beverage Progress: 75%" at bounding box center [167, 94] width 203 height 15
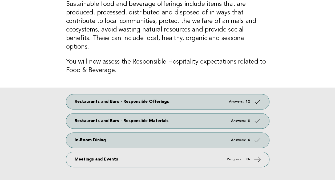
scroll to position [88, 0]
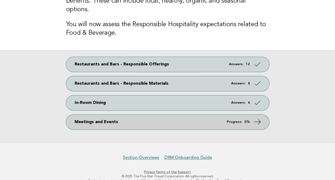
click at [71, 116] on link "Meetings and Events Progress: 0%" at bounding box center [167, 121] width 203 height 15
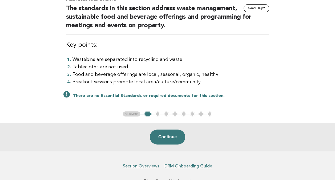
scroll to position [58, 0]
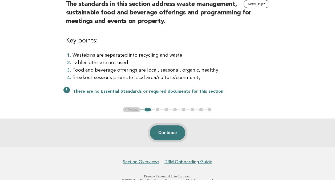
click at [160, 134] on button "Continue" at bounding box center [167, 132] width 35 height 15
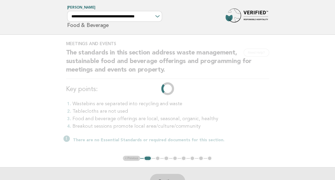
scroll to position [0, 0]
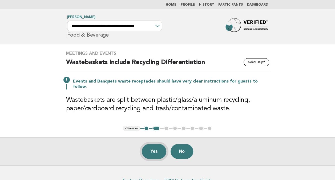
click at [149, 145] on button "Yes" at bounding box center [154, 151] width 25 height 15
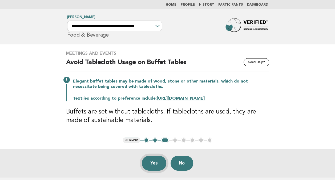
click at [148, 160] on button "Yes" at bounding box center [154, 162] width 25 height 15
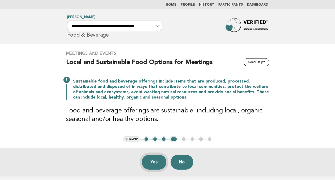
click at [155, 161] on button "Yes" at bounding box center [154, 161] width 25 height 15
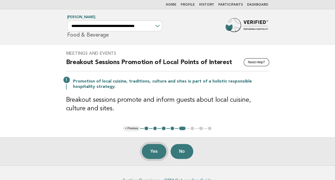
click at [155, 151] on button "Yes" at bounding box center [154, 151] width 25 height 15
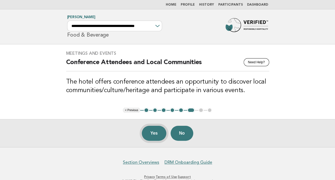
click at [154, 133] on button "Yes" at bounding box center [154, 133] width 25 height 15
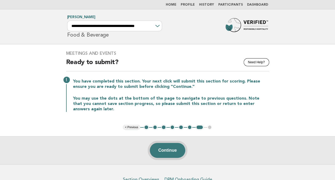
click at [162, 149] on button "Continue" at bounding box center [167, 150] width 35 height 15
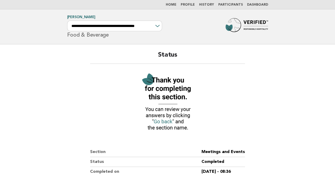
click at [175, 4] on link "Home" at bounding box center [171, 4] width 11 height 3
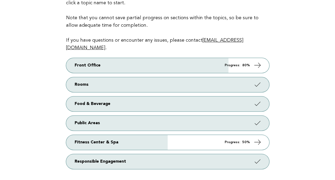
scroll to position [49, 0]
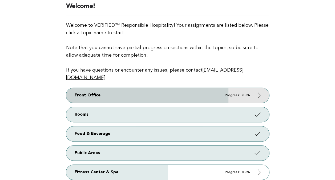
click at [78, 88] on link "Front Office Progress: 80%" at bounding box center [167, 95] width 203 height 15
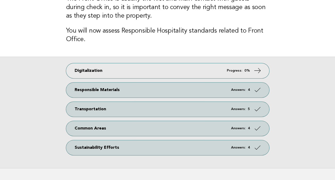
scroll to position [56, 0]
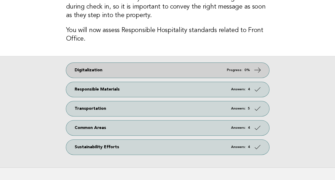
click at [81, 67] on link "Digitalization Progress: 0%" at bounding box center [167, 70] width 203 height 15
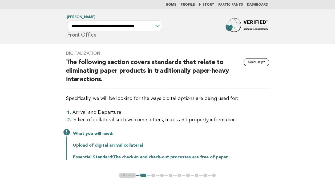
click at [175, 4] on link "Home" at bounding box center [171, 4] width 11 height 3
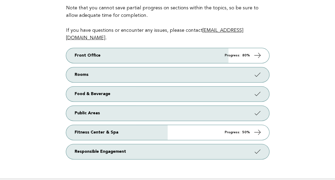
scroll to position [89, 0]
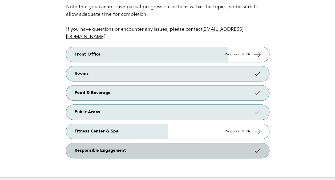
click at [96, 147] on link "Responsible Engagement" at bounding box center [167, 150] width 203 height 15
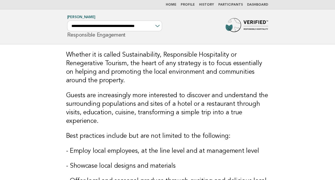
click at [176, 5] on link "Home" at bounding box center [171, 4] width 11 height 3
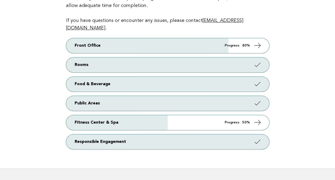
scroll to position [102, 0]
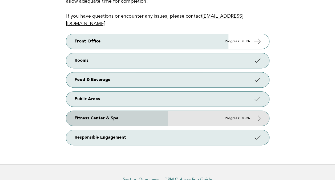
click at [80, 111] on link "Fitness Center & Spa Progress: 50%" at bounding box center [167, 118] width 203 height 15
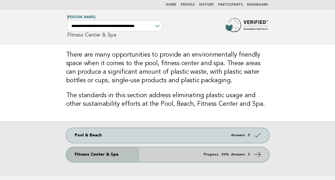
click at [77, 155] on link "Fitness Center & Spa Progress: 36% Answers: 3" at bounding box center [167, 154] width 203 height 15
